Goal: Communication & Community: Answer question/provide support

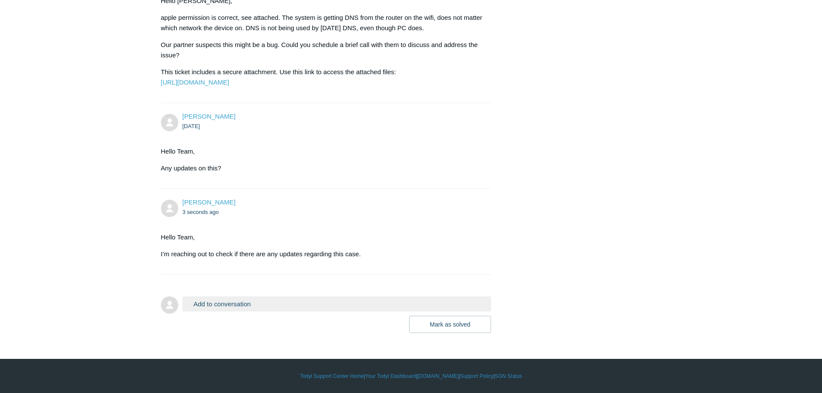
scroll to position [12836, 0]
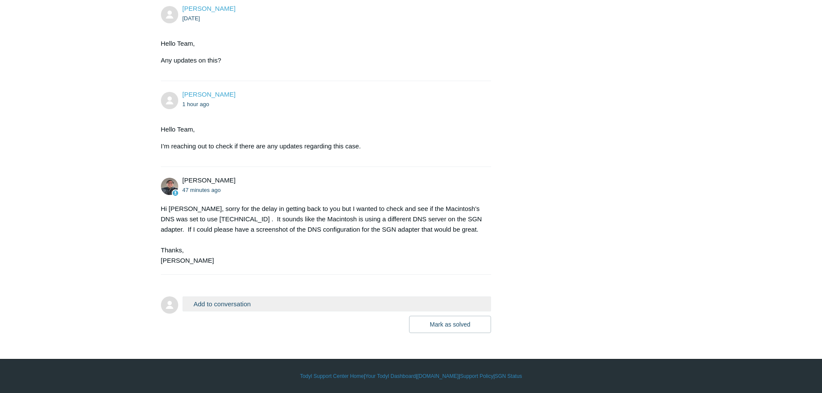
click at [217, 306] on button "Add to conversation" at bounding box center [336, 303] width 309 height 15
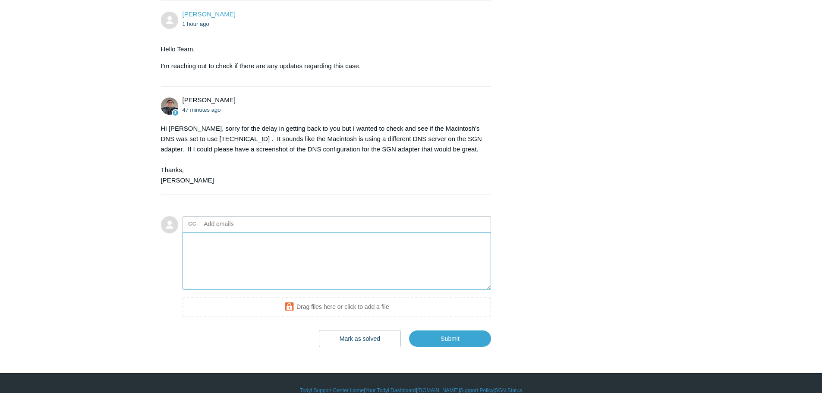
scroll to position [12987, 0]
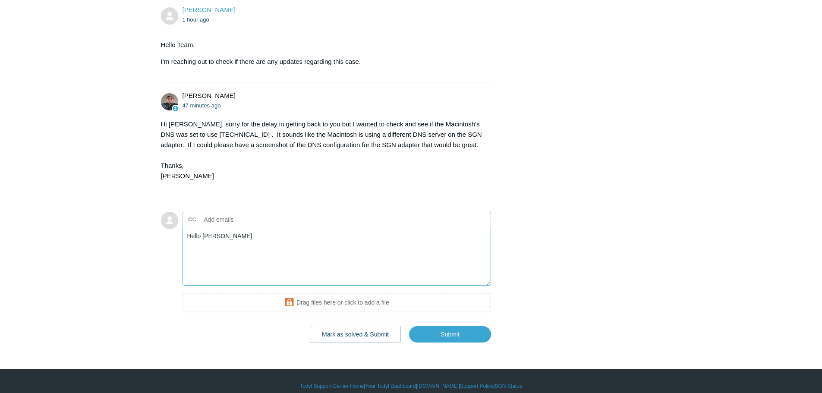
paste textarea "dns is set by dhcp for whatever I am on. I have tested this issue on 5 differen…"
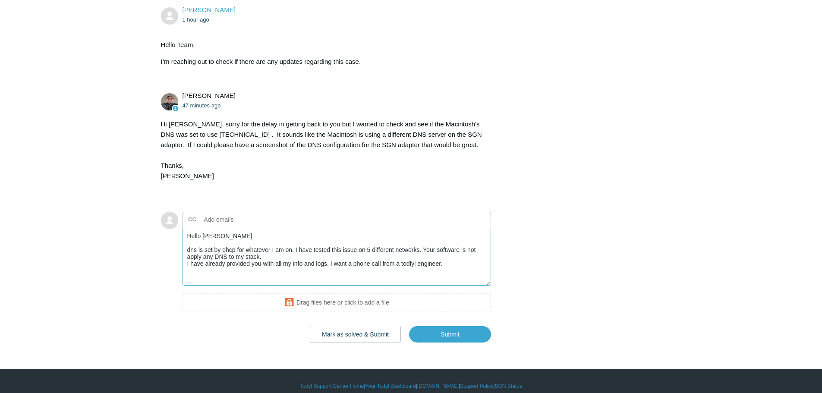
click at [187, 286] on textarea "Hello Matt, dns is set by dhcp for whatever I am on. I have tested this issue o…" at bounding box center [336, 257] width 309 height 58
click at [340, 286] on textarea "Hello Matt, The partner states the DNS is set by DHCP for whatever I am on. I h…" at bounding box center [336, 257] width 309 height 58
click at [350, 286] on textarea "Hello Matt, The partner states the DNS is set by DHCP for whatever on. I have t…" at bounding box center [336, 257] width 309 height 58
drag, startPoint x: 226, startPoint y: 299, endPoint x: 216, endPoint y: 298, distance: 10.9
click at [216, 286] on textarea "Hello Matt, The partner states the DNS is set by DHCP for whatever on. They hav…" at bounding box center [336, 257] width 309 height 58
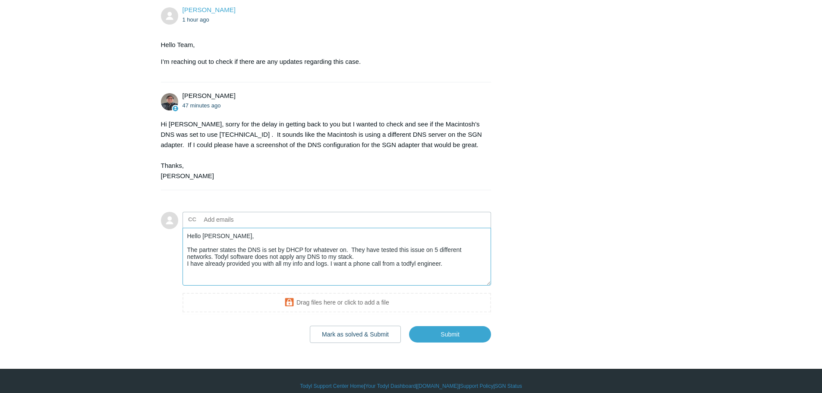
drag, startPoint x: 329, startPoint y: 299, endPoint x: 351, endPoint y: 300, distance: 22.0
click at [351, 286] on textarea "Hello Matt, The partner states the DNS is set by DHCP for whatever on. They hav…" at bounding box center [336, 257] width 309 height 58
click at [186, 286] on textarea "Hello Matt, The partner states the DNS is set by DHCP for whatever on. They hav…" at bounding box center [336, 257] width 309 height 58
click at [299, 286] on textarea "Hello Matt, The partner states the DNS is set by DHCP for whatever on. They hav…" at bounding box center [336, 257] width 309 height 58
click at [327, 286] on textarea "Hello Matt, The partner states the DNS is set by DHCP for whatever on. They hav…" at bounding box center [336, 257] width 309 height 58
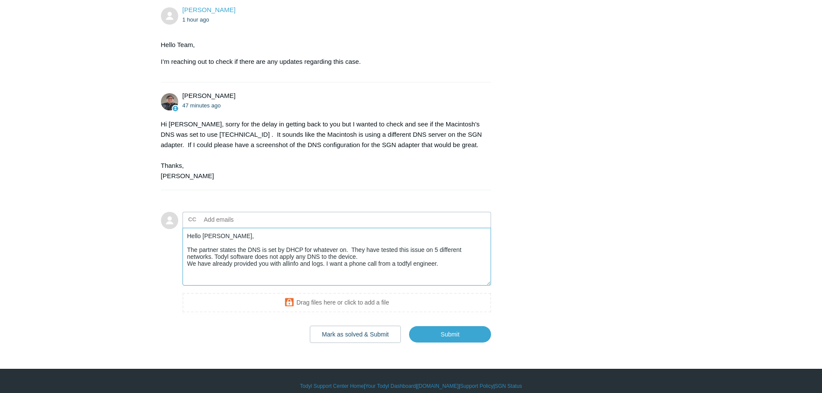
click at [327, 286] on textarea "Hello Matt, The partner states the DNS is set by DHCP for whatever on. They hav…" at bounding box center [336, 257] width 309 height 58
click at [474, 286] on textarea "Hello Matt, The partner states the DNS is set by DHCP for whatever on. They hav…" at bounding box center [336, 257] width 309 height 58
click at [214, 286] on textarea "Hello Matt, The partner states the DNS is set by DHCP for whatever on. They hav…" at bounding box center [336, 257] width 309 height 58
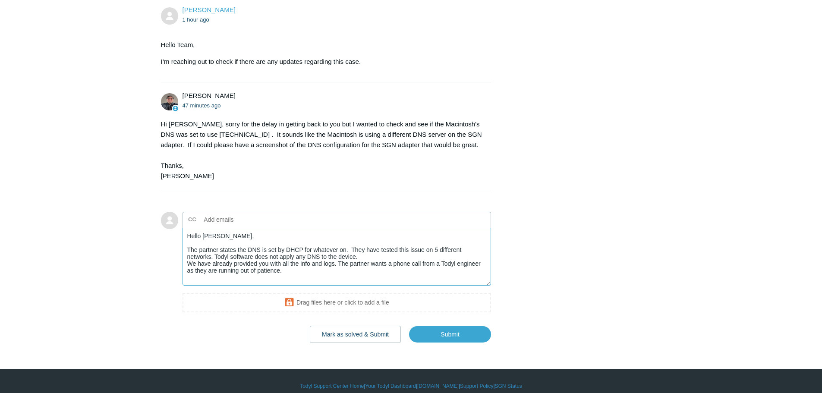
drag, startPoint x: 293, startPoint y: 312, endPoint x: 156, endPoint y: 274, distance: 142.8
click at [353, 286] on textarea "Hello Matt, The partner states the DNS is set by DHCP for whatever on. They hav…" at bounding box center [336, 257] width 309 height 58
click at [337, 286] on textarea "Hello Matt, The partner states the DNS is set by DHCP for whatever on. They hav…" at bounding box center [336, 257] width 309 height 58
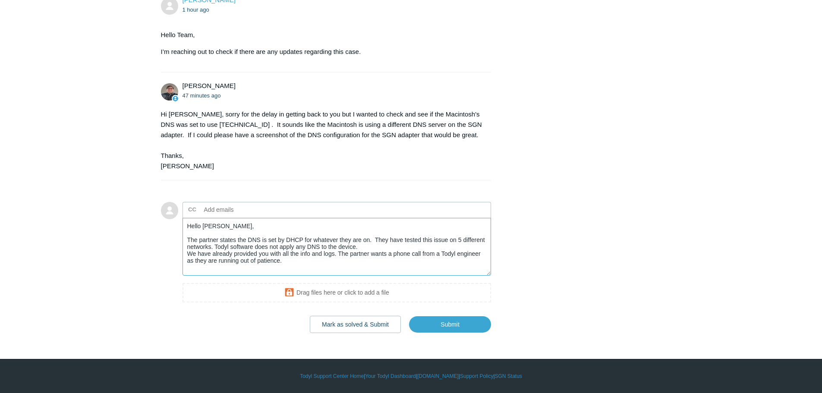
scroll to position [13038, 0]
type textarea "Hello Matt, The partner states the DNS is set by DHCP for whatever they are on.…"
click at [451, 327] on input "Submit" at bounding box center [450, 324] width 82 height 17
